Goal: Use online tool/utility

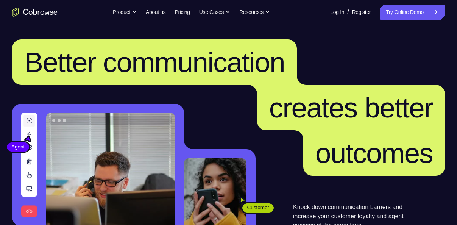
click at [398, 22] on nav "Go back Powerful, Flexible and Trustworthy. Avoid all extra friction for both A…" at bounding box center [228, 12] width 457 height 24
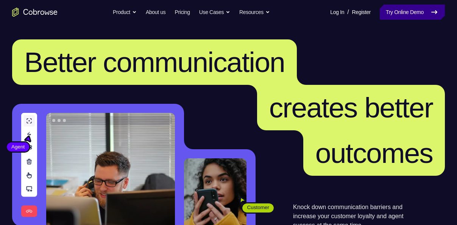
click at [405, 10] on link "Try Online Demo" at bounding box center [412, 12] width 65 height 15
click at [387, 13] on link "Try Online Demo" at bounding box center [412, 12] width 65 height 15
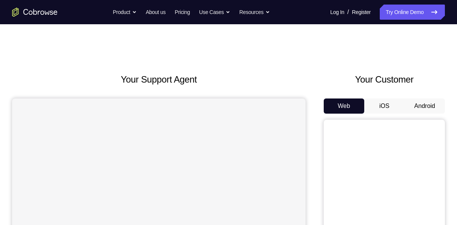
click at [422, 108] on button "Android" at bounding box center [424, 105] width 41 height 15
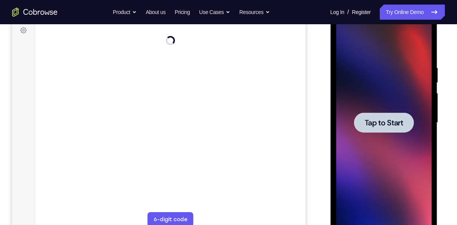
click at [383, 123] on span "Tap to Start" at bounding box center [383, 123] width 39 height 8
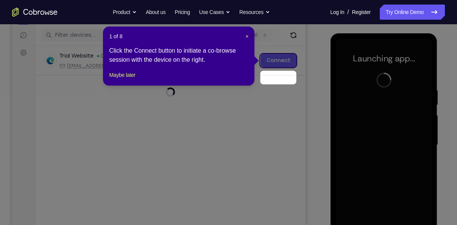
scroll to position [73, 0]
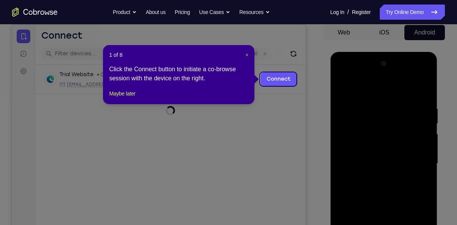
click at [247, 54] on span "×" at bounding box center [246, 55] width 3 height 6
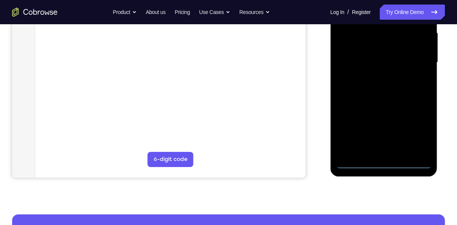
scroll to position [177, 0]
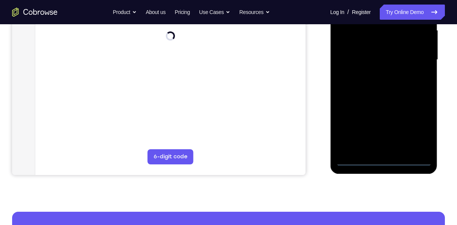
click at [382, 161] on div at bounding box center [383, 60] width 95 height 212
click at [419, 125] on div at bounding box center [383, 60] width 95 height 212
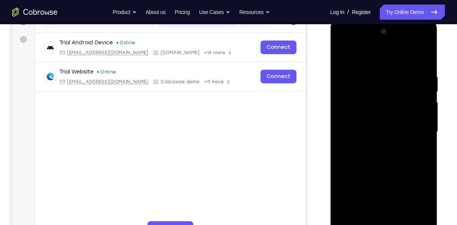
scroll to position [104, 0]
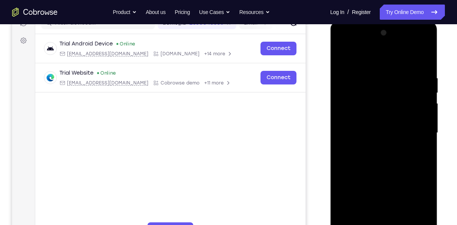
click at [367, 58] on div at bounding box center [383, 133] width 95 height 212
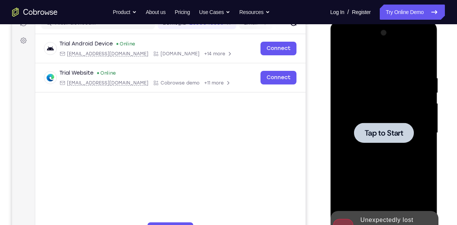
click at [375, 130] on span "Tap to Start" at bounding box center [383, 133] width 39 height 8
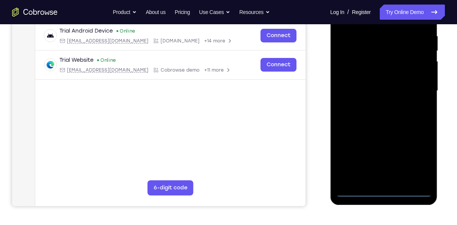
scroll to position [147, 0]
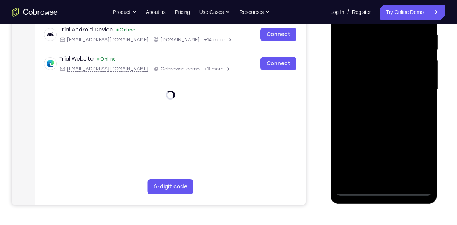
click at [384, 193] on div at bounding box center [383, 90] width 95 height 212
click at [416, 159] on div at bounding box center [383, 90] width 95 height 212
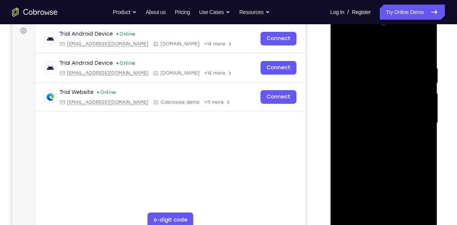
scroll to position [111, 0]
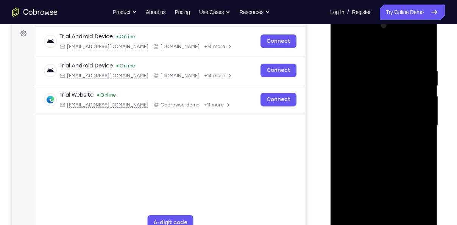
click at [371, 53] on div at bounding box center [383, 126] width 95 height 212
click at [416, 119] on div at bounding box center [383, 126] width 95 height 212
click at [375, 139] on div at bounding box center [383, 126] width 95 height 212
click at [377, 112] on div at bounding box center [383, 126] width 95 height 212
click at [377, 110] on div at bounding box center [383, 126] width 95 height 212
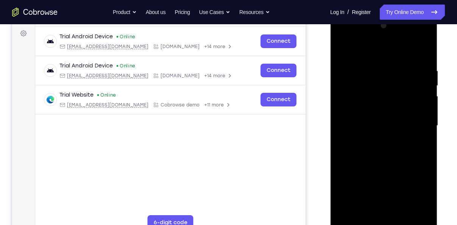
click at [417, 111] on div at bounding box center [383, 126] width 95 height 212
click at [420, 111] on div at bounding box center [383, 126] width 95 height 212
click at [396, 125] on div at bounding box center [383, 126] width 95 height 212
click at [385, 161] on div at bounding box center [383, 126] width 95 height 212
click at [370, 70] on div at bounding box center [383, 126] width 95 height 212
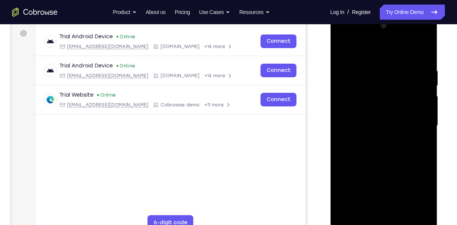
click at [421, 124] on div at bounding box center [383, 126] width 95 height 212
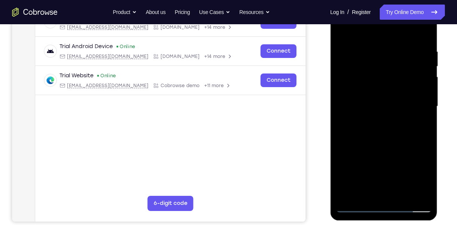
scroll to position [131, 0]
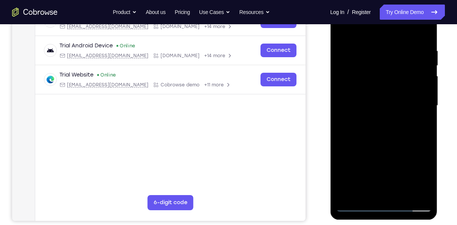
click at [356, 206] on div at bounding box center [383, 106] width 95 height 212
click at [367, 194] on div at bounding box center [383, 106] width 95 height 212
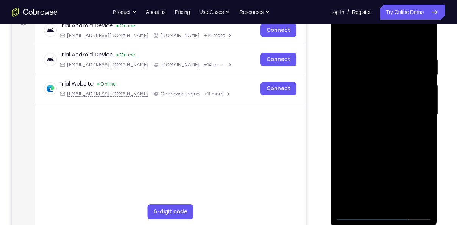
click at [349, 203] on div at bounding box center [383, 115] width 95 height 212
drag, startPoint x: 19, startPoint y: 200, endPoint x: 329, endPoint y: 211, distance: 309.9
click at [329, 211] on div at bounding box center [384, 113] width 121 height 233
click at [348, 206] on div at bounding box center [383, 115] width 95 height 212
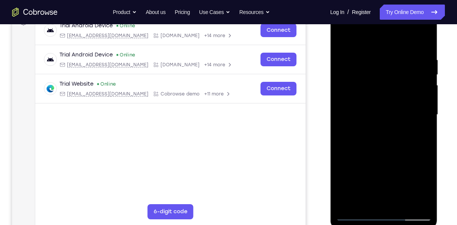
click at [365, 202] on div at bounding box center [383, 115] width 95 height 212
click at [377, 36] on div at bounding box center [383, 115] width 95 height 212
click at [377, 104] on div at bounding box center [383, 115] width 95 height 212
click at [342, 37] on div at bounding box center [383, 115] width 95 height 212
click at [367, 99] on div at bounding box center [383, 115] width 95 height 212
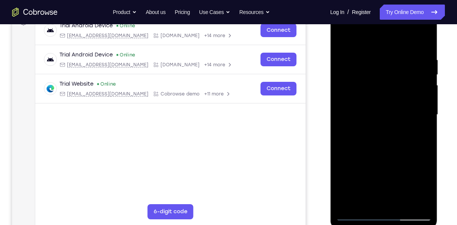
click at [386, 63] on div at bounding box center [383, 115] width 95 height 212
click at [393, 150] on div at bounding box center [383, 115] width 95 height 212
click at [343, 36] on div at bounding box center [383, 115] width 95 height 212
click at [368, 126] on div at bounding box center [383, 115] width 95 height 212
click at [346, 65] on div at bounding box center [383, 115] width 95 height 212
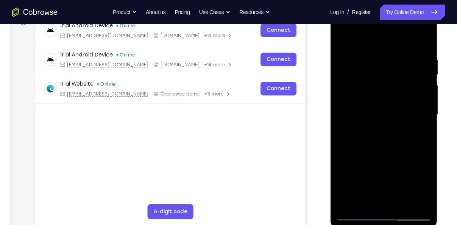
click at [349, 59] on div at bounding box center [383, 115] width 95 height 212
click at [367, 203] on div at bounding box center [383, 115] width 95 height 212
click at [382, 38] on div at bounding box center [383, 115] width 95 height 212
click at [374, 52] on div at bounding box center [383, 115] width 95 height 212
click at [350, 57] on div at bounding box center [383, 115] width 95 height 212
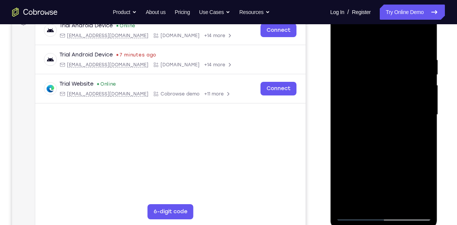
click at [423, 42] on div at bounding box center [383, 115] width 95 height 212
click at [346, 204] on div at bounding box center [383, 115] width 95 height 212
drag, startPoint x: 381, startPoint y: 76, endPoint x: 411, endPoint y: 231, distance: 158.0
click at [411, 225] on html "Online web based iOS Simulators and Android Emulators. Run iPhone, iPad, Mobile…" at bounding box center [384, 116] width 108 height 227
